Goal: Find specific page/section

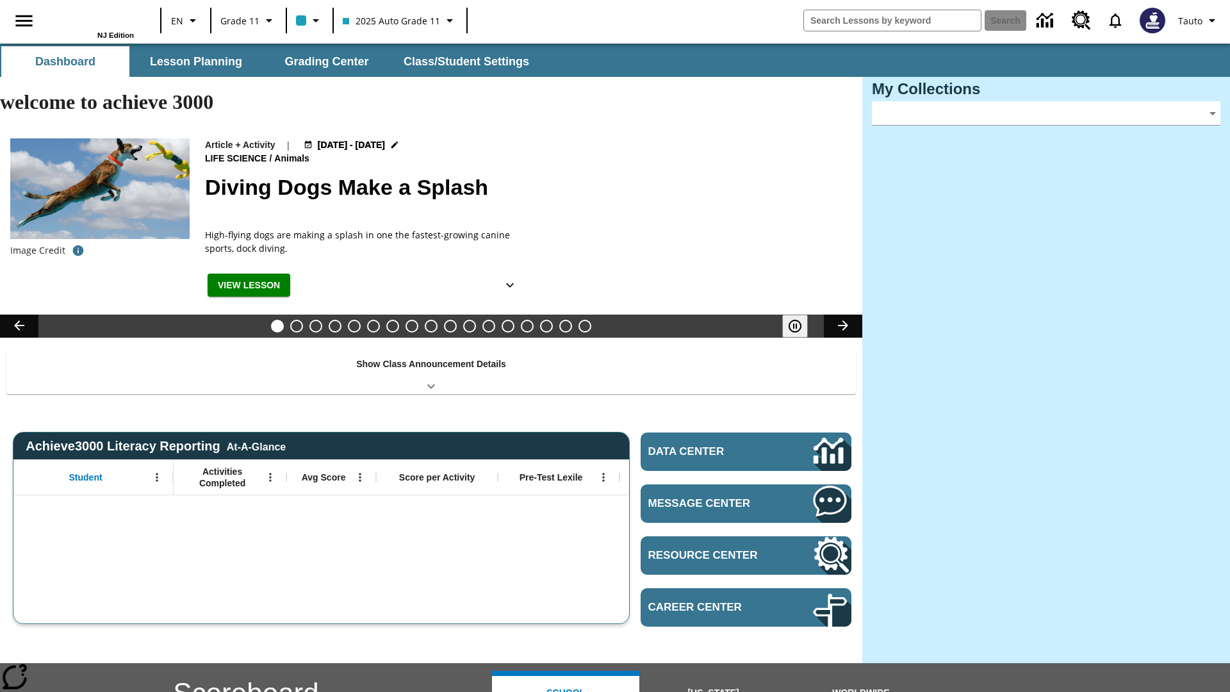
type input "-1"
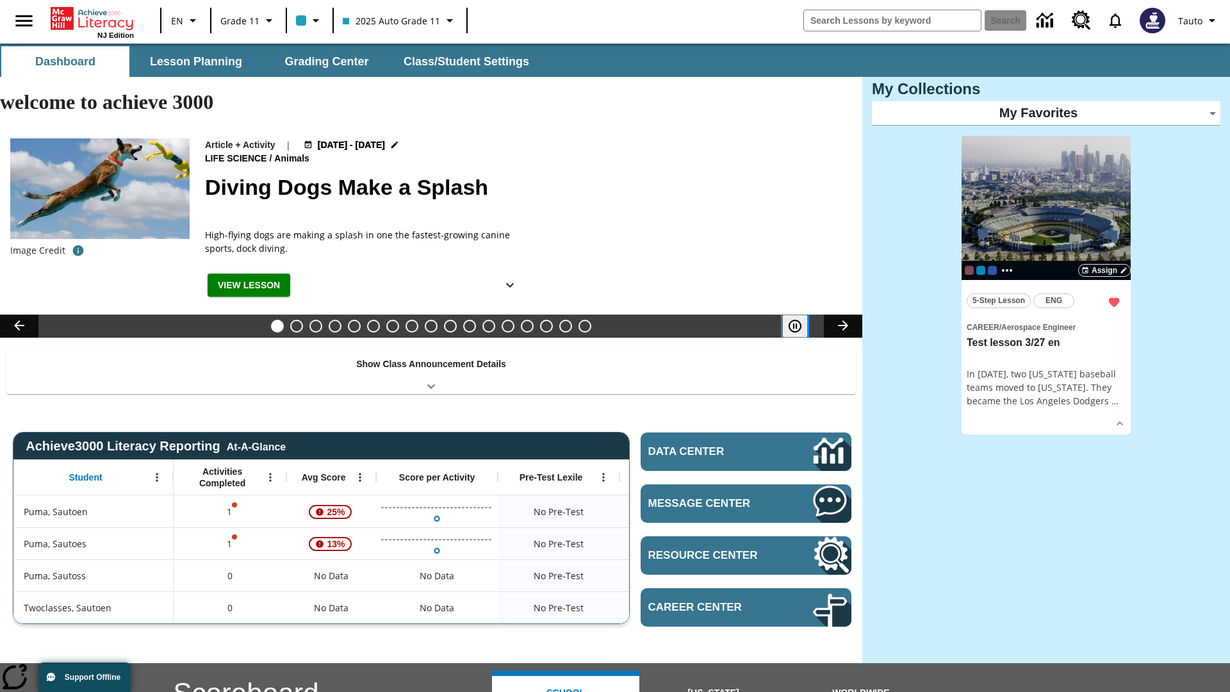
click at [795, 318] on icon "Pause" at bounding box center [795, 325] width 15 height 15
click at [245, 320] on button "Diving Dogs Make a Splash" at bounding box center [238, 326] width 13 height 13
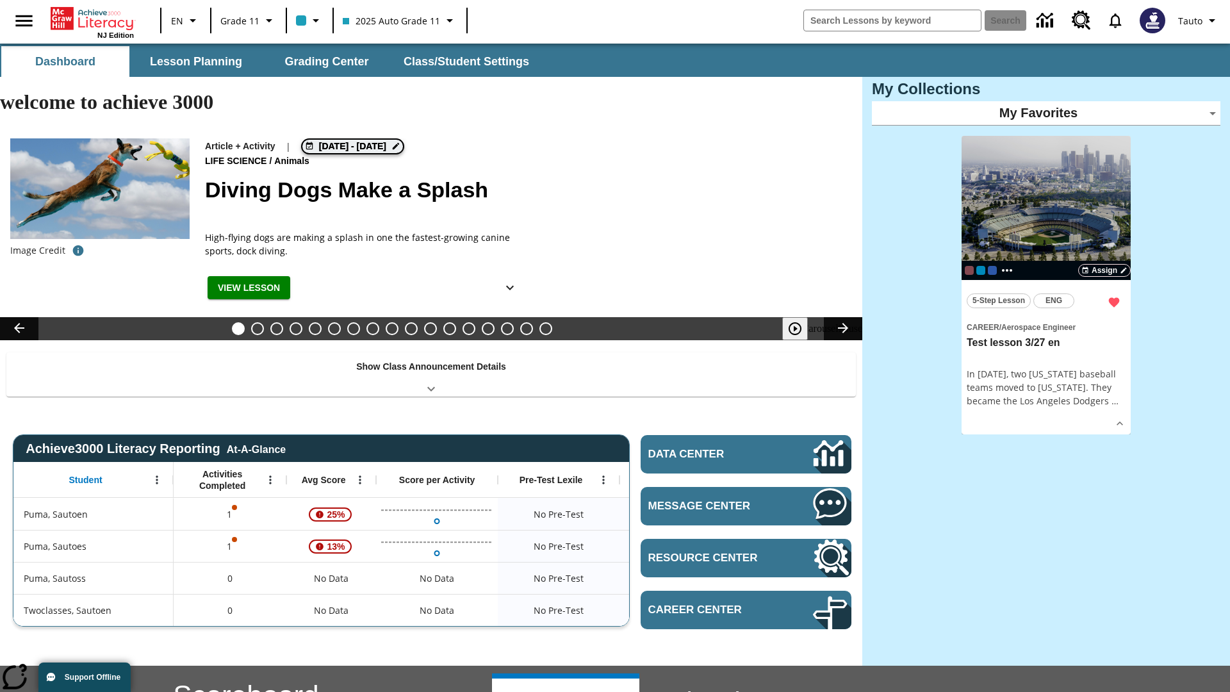
click at [354, 140] on span "[DATE] - [DATE]" at bounding box center [352, 146] width 67 height 13
